Goal: Transaction & Acquisition: Purchase product/service

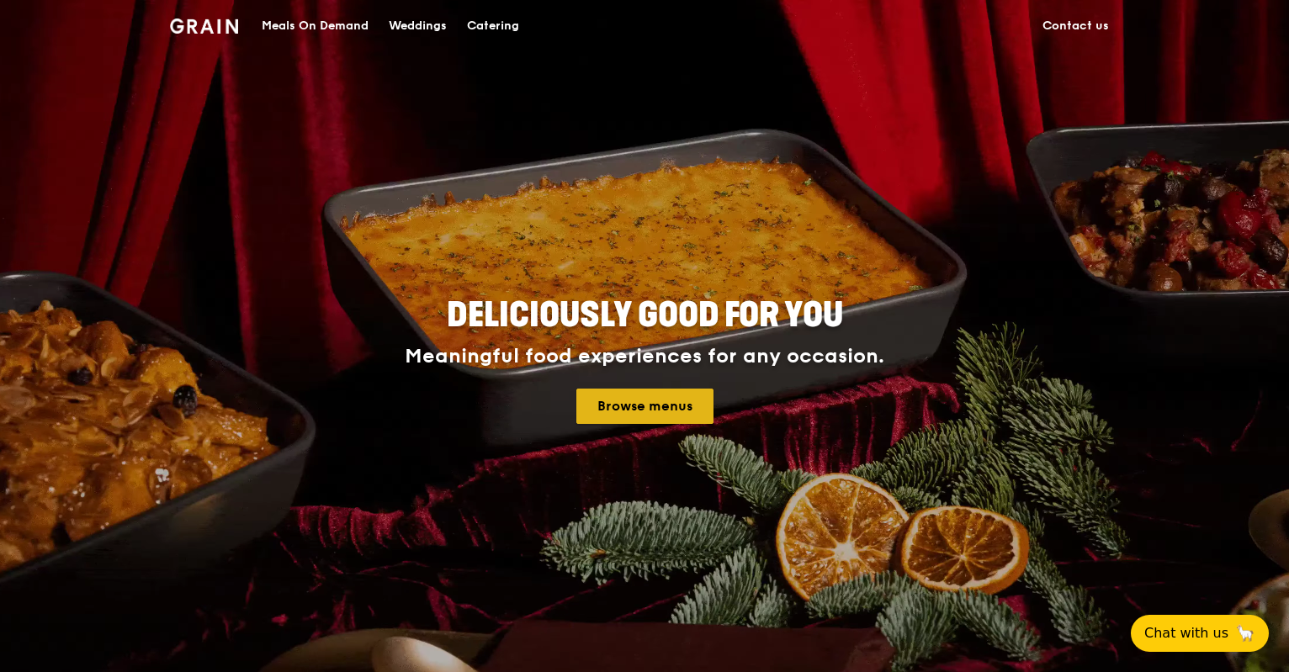
click at [616, 406] on link "Browse menus" at bounding box center [645, 406] width 137 height 35
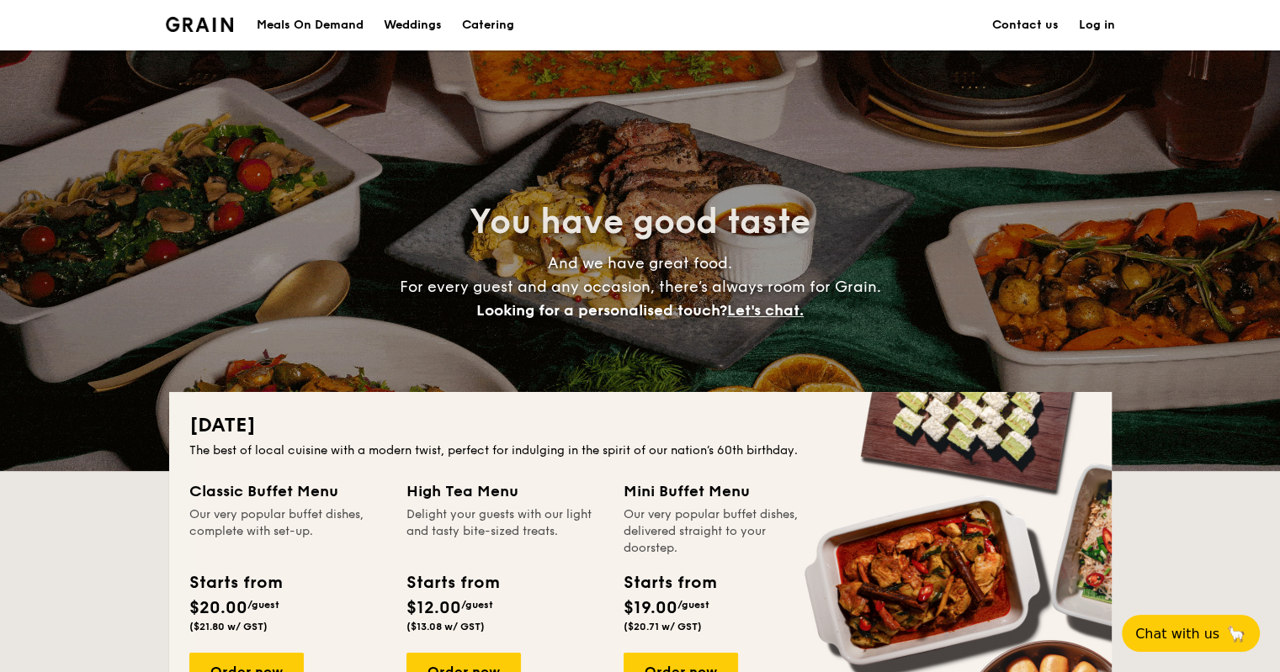
click at [293, 23] on div "Meals On Demand" at bounding box center [310, 25] width 107 height 50
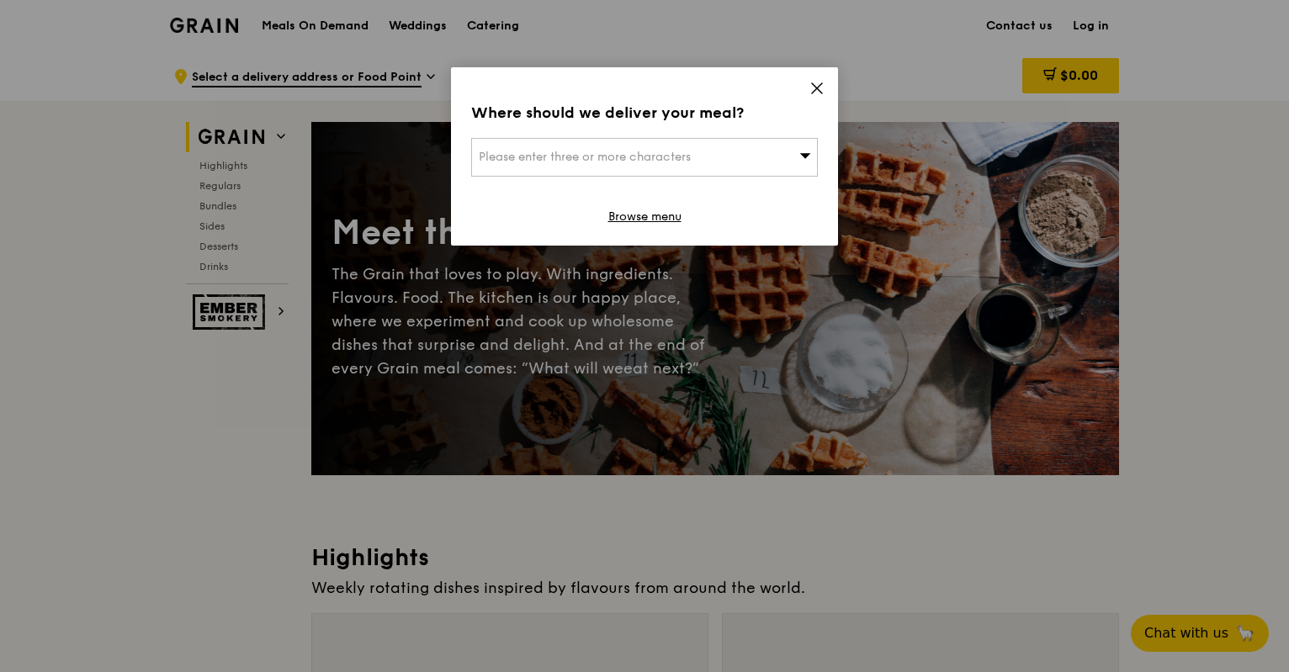
click at [666, 231] on div "Where should we deliver your meal? Please enter three or more characters Browse…" at bounding box center [644, 156] width 387 height 178
click at [665, 221] on link "Browse menu" at bounding box center [645, 217] width 73 height 17
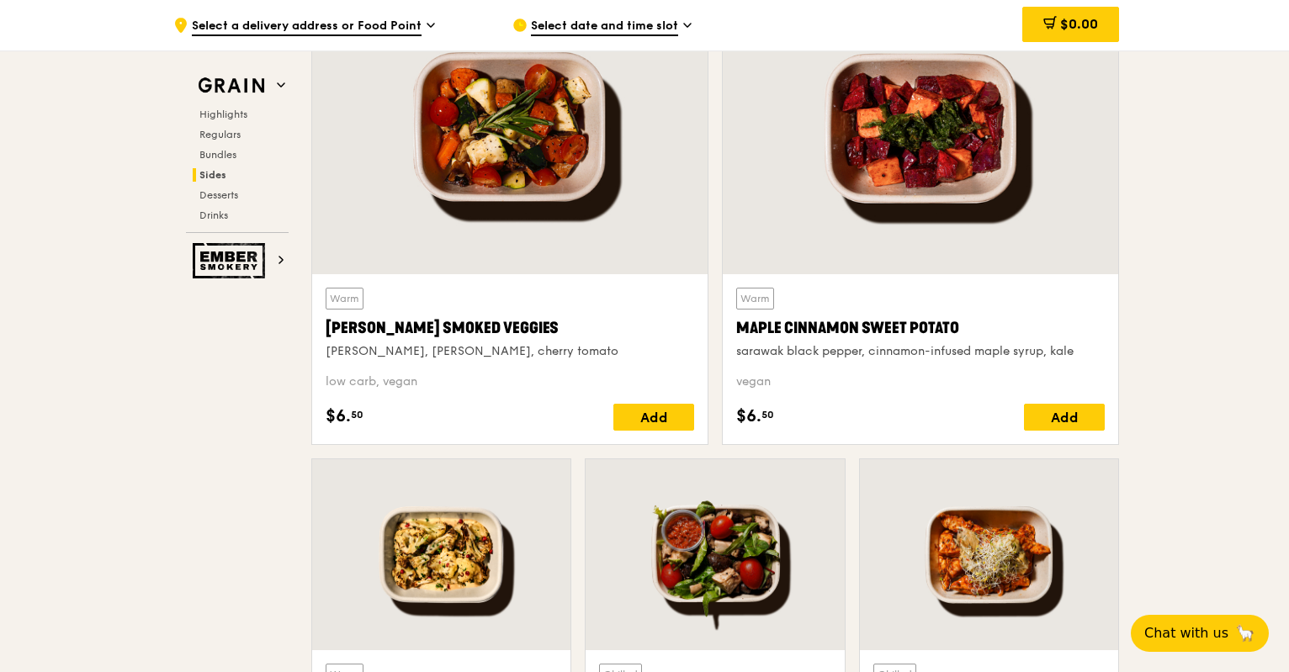
scroll to position [3838, 0]
